Goal: Information Seeking & Learning: Learn about a topic

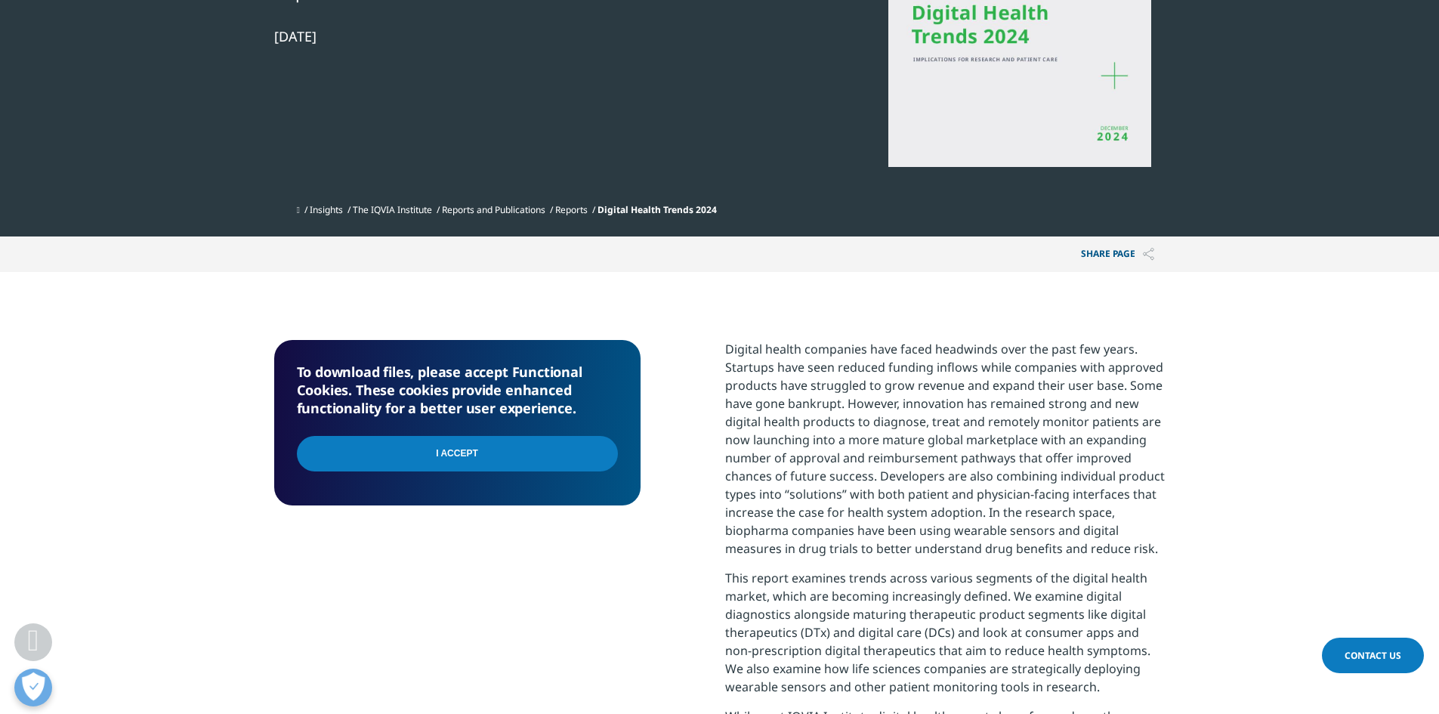
scroll to position [378, 0]
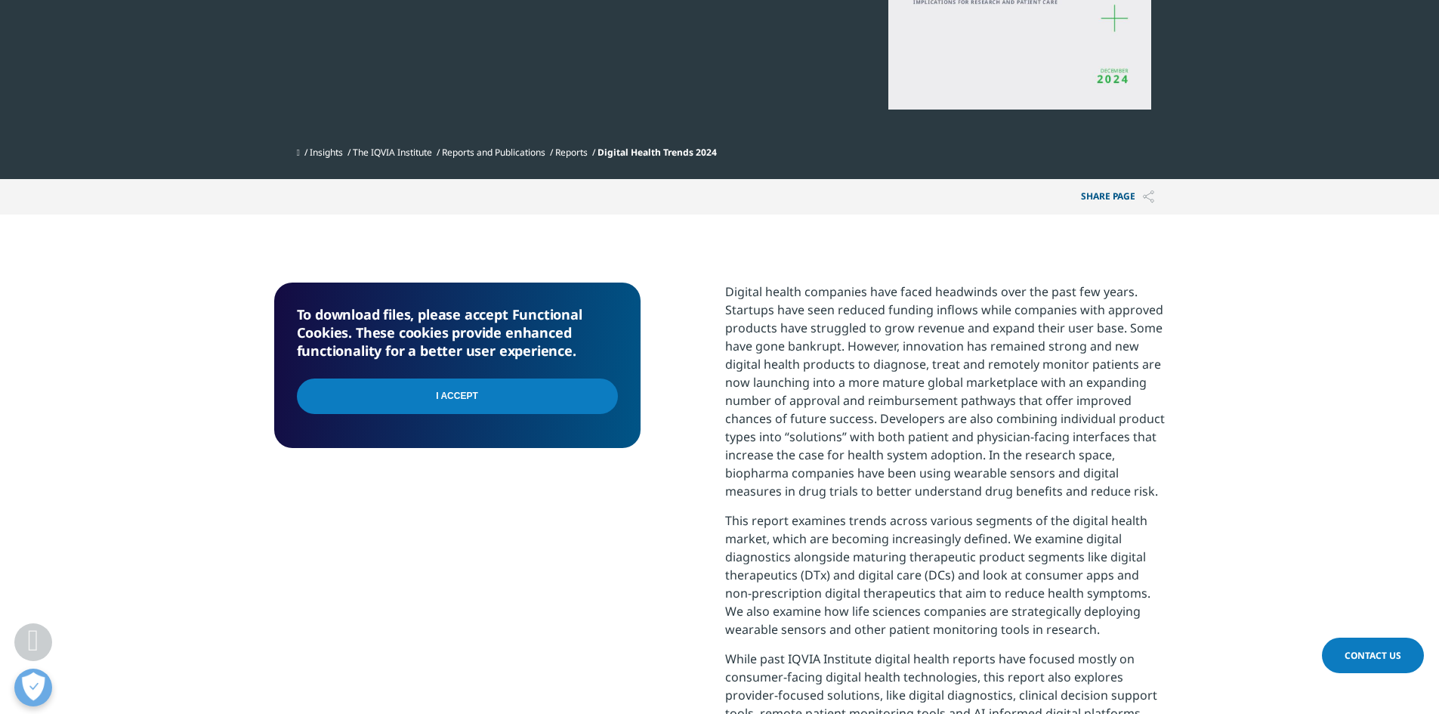
click at [506, 401] on input "I Accept" at bounding box center [457, 395] width 321 height 35
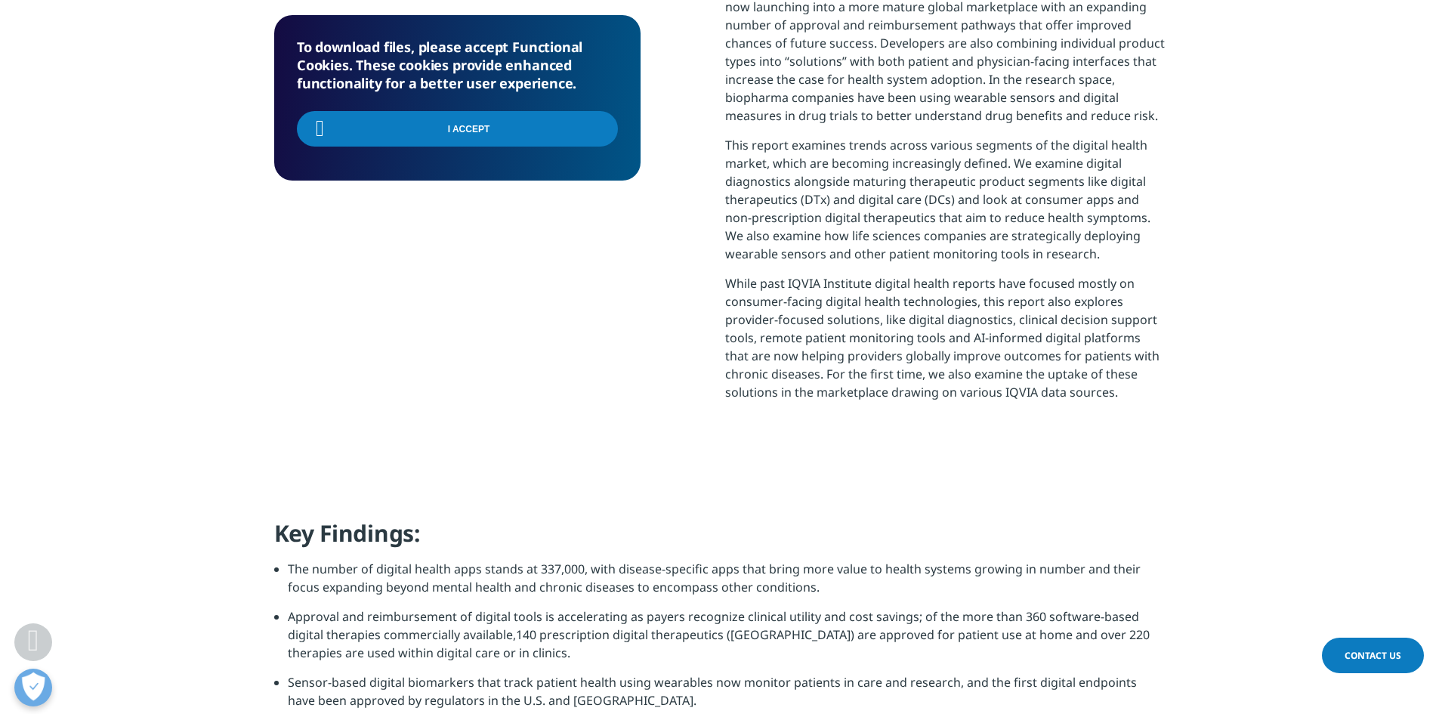
scroll to position [930, 0]
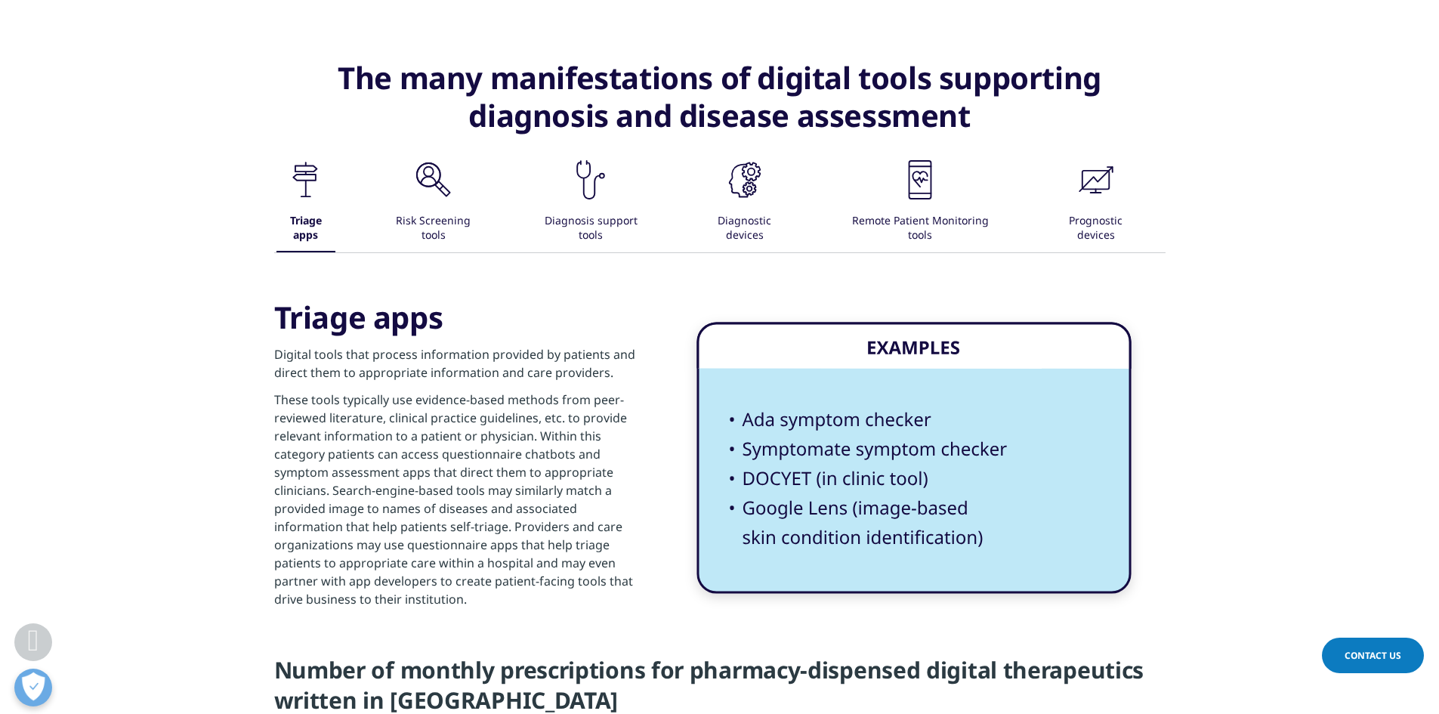
scroll to position [2417, 0]
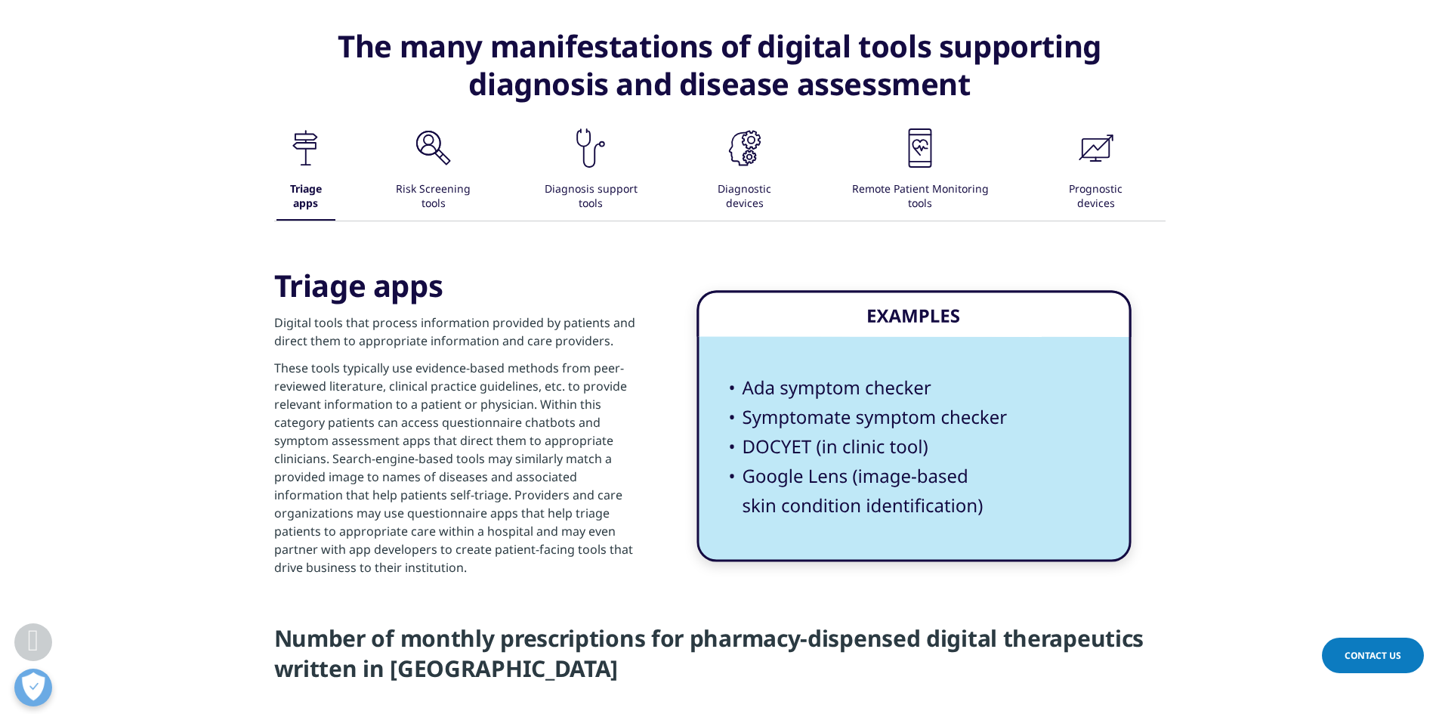
click at [422, 178] on div "Risk Screening tools" at bounding box center [433, 197] width 101 height 47
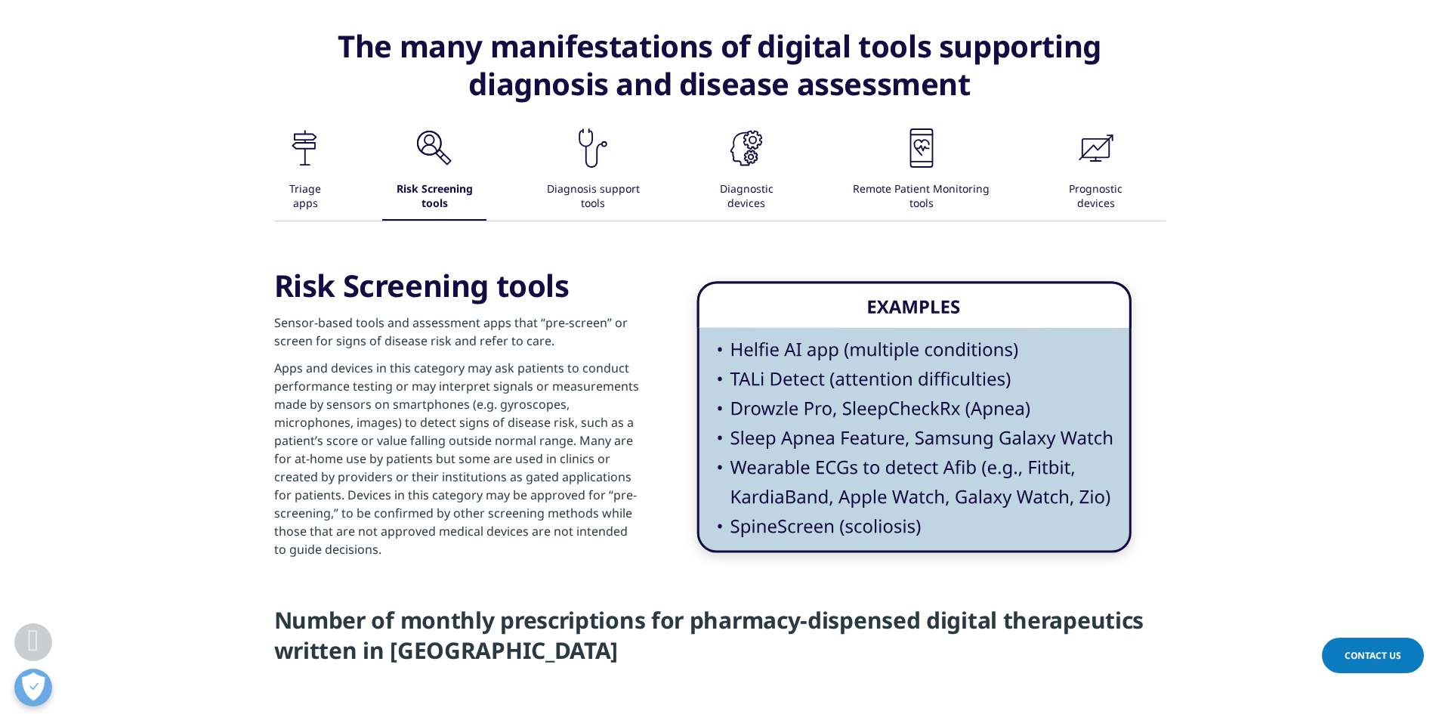
click at [578, 174] on div "Diagnosis support tools" at bounding box center [593, 197] width 119 height 47
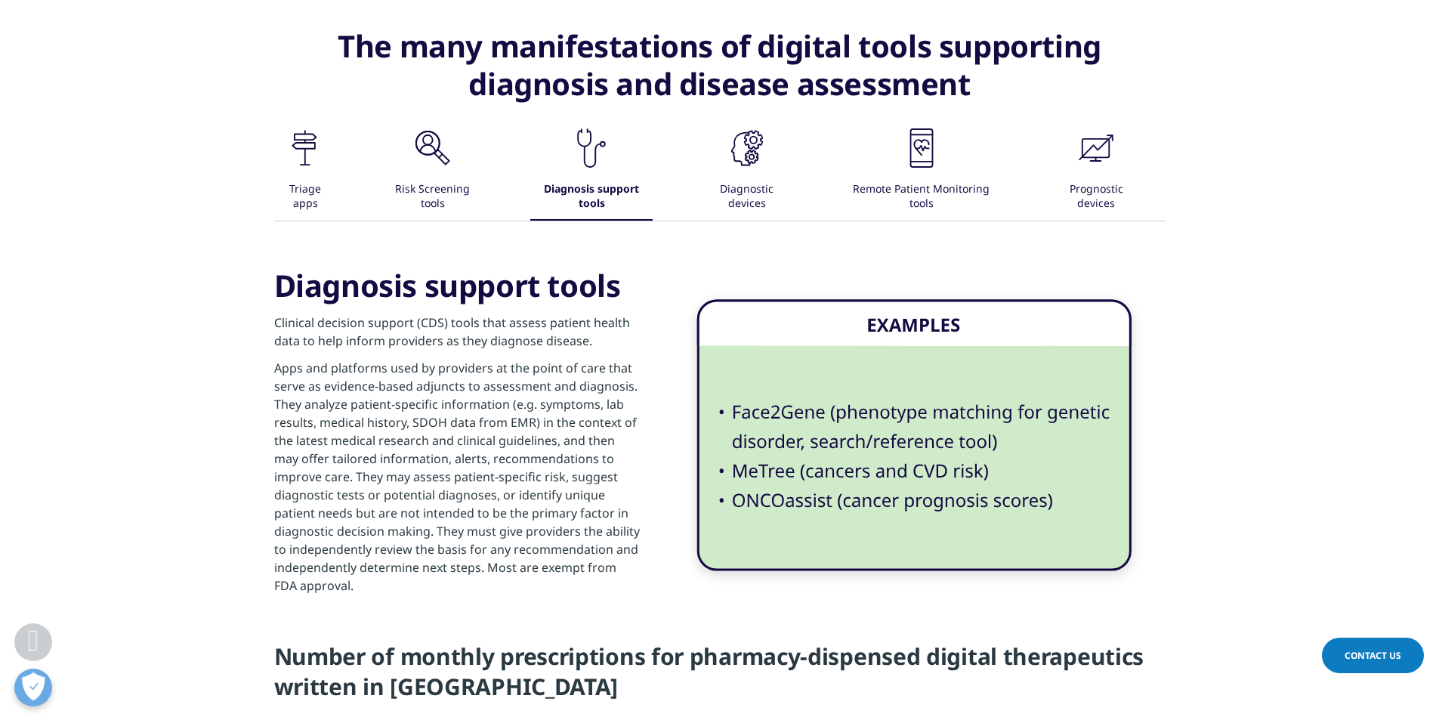
click at [749, 179] on div "Diagnostic devices" at bounding box center [746, 197] width 93 height 47
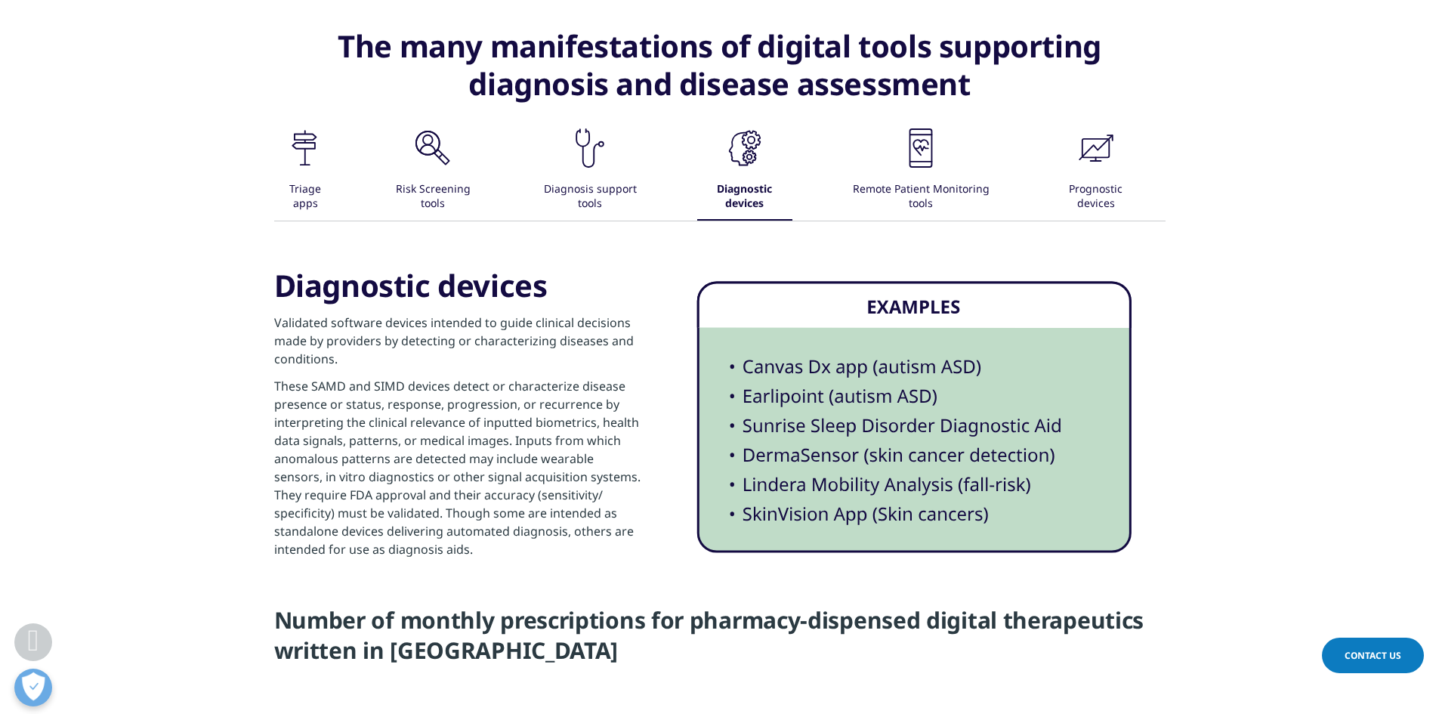
click at [328, 170] on icon ".cls-1{fill:#231f20;}" at bounding box center [304, 147] width 45 height 45
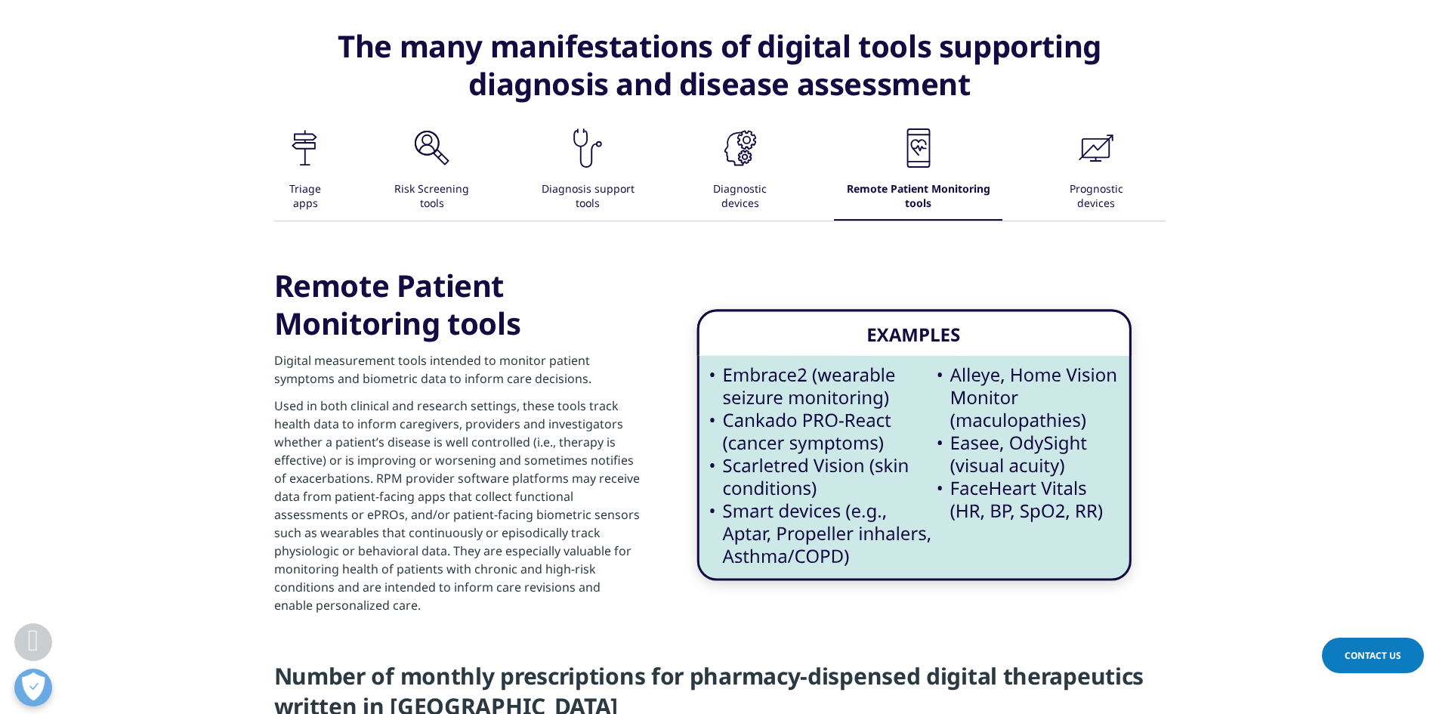
click at [1040, 168] on div ".cls-1{fill:#231f20;} Triage apps .cls-1{fill:#231f20;} Risk Screening tools .c…" at bounding box center [719, 172] width 891 height 95
click at [328, 168] on icon ".cls-1{fill:#231f20;}" at bounding box center [304, 147] width 45 height 45
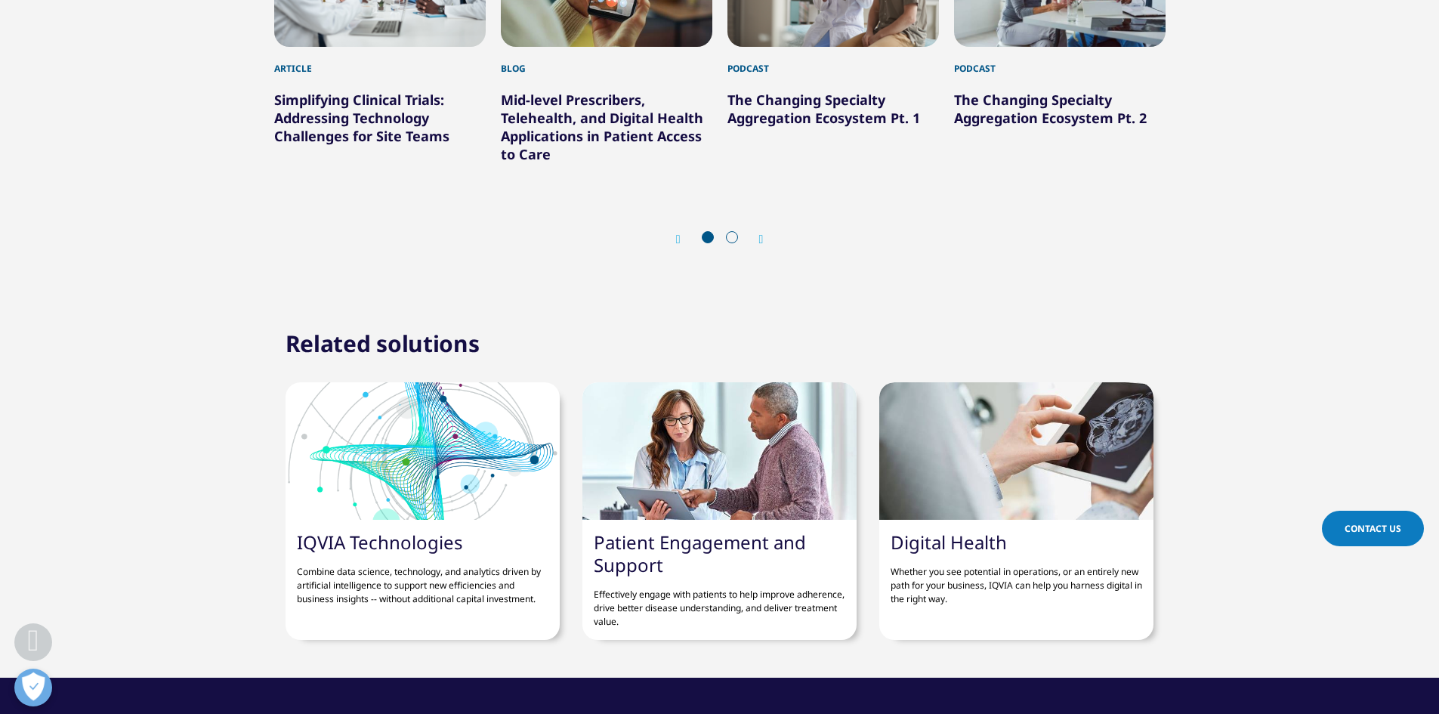
scroll to position [6948, 0]
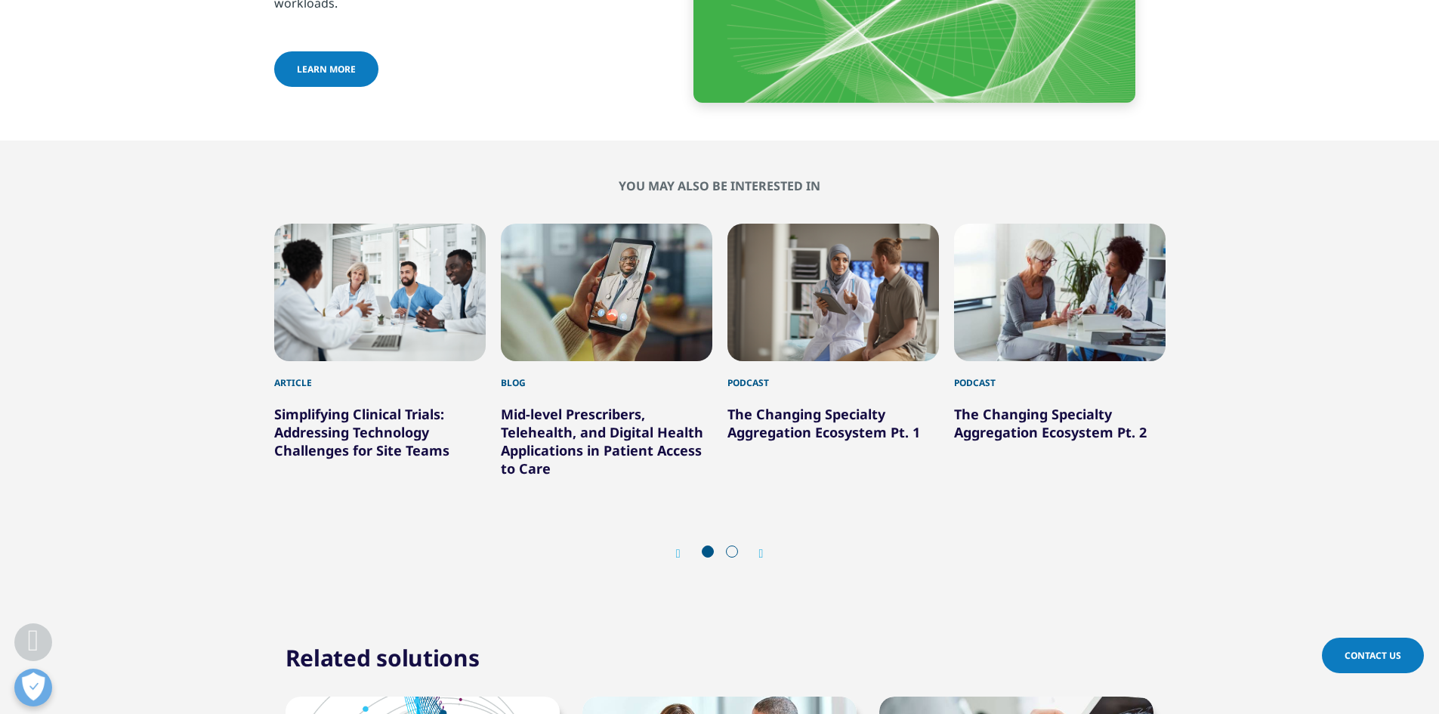
click at [767, 543] on div "Prev Next" at bounding box center [719, 552] width 891 height 45
click at [767, 542] on div "Prev Next" at bounding box center [719, 552] width 891 height 45
click at [764, 548] on icon "Next slide" at bounding box center [761, 554] width 5 height 12
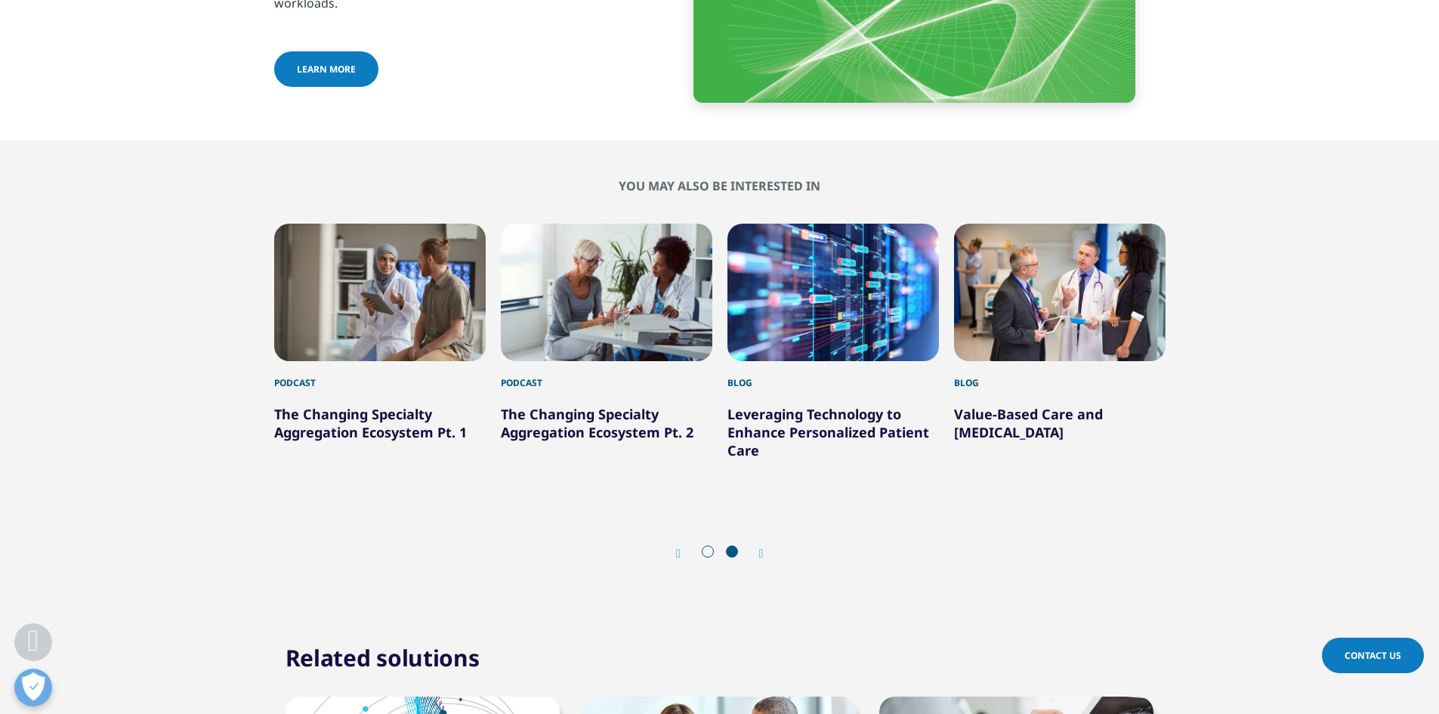
click at [683, 546] on div "Prev" at bounding box center [686, 553] width 20 height 14
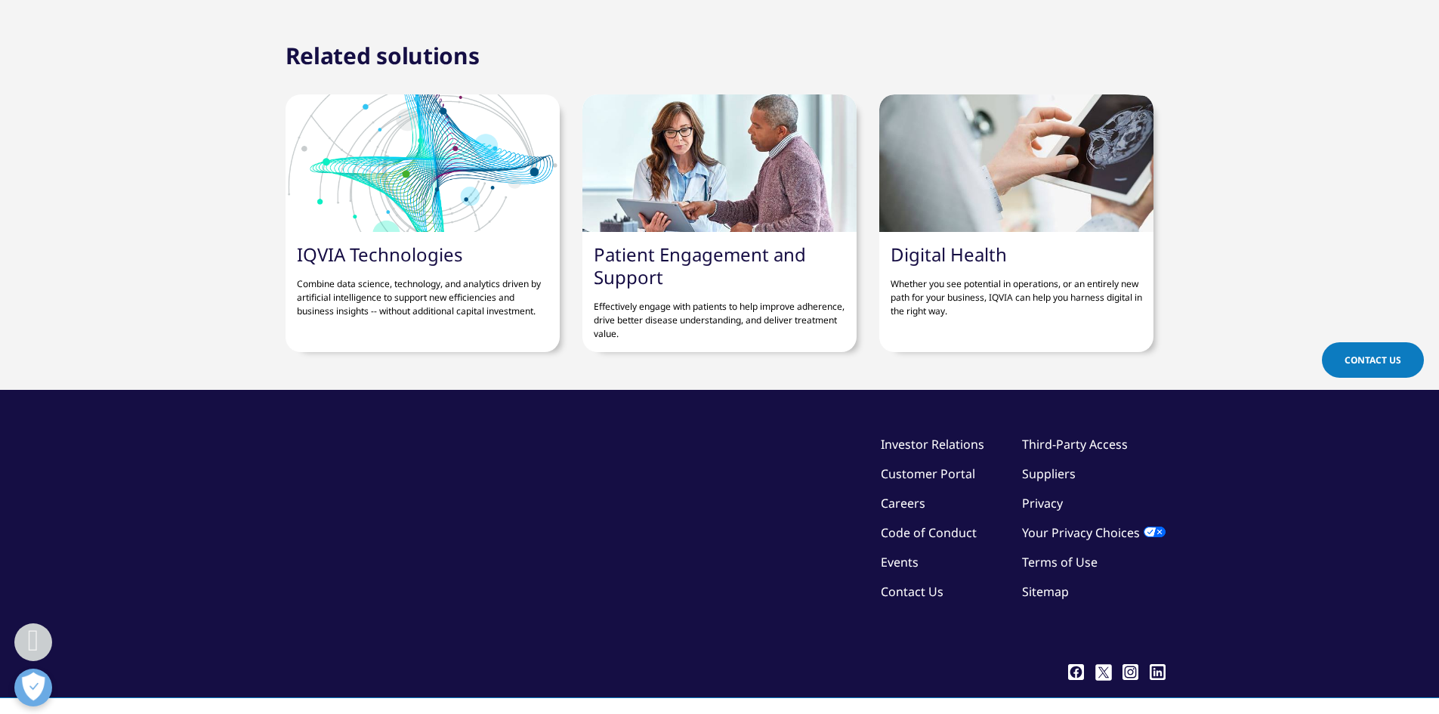
scroll to position [7552, 0]
